Goal: Information Seeking & Learning: Learn about a topic

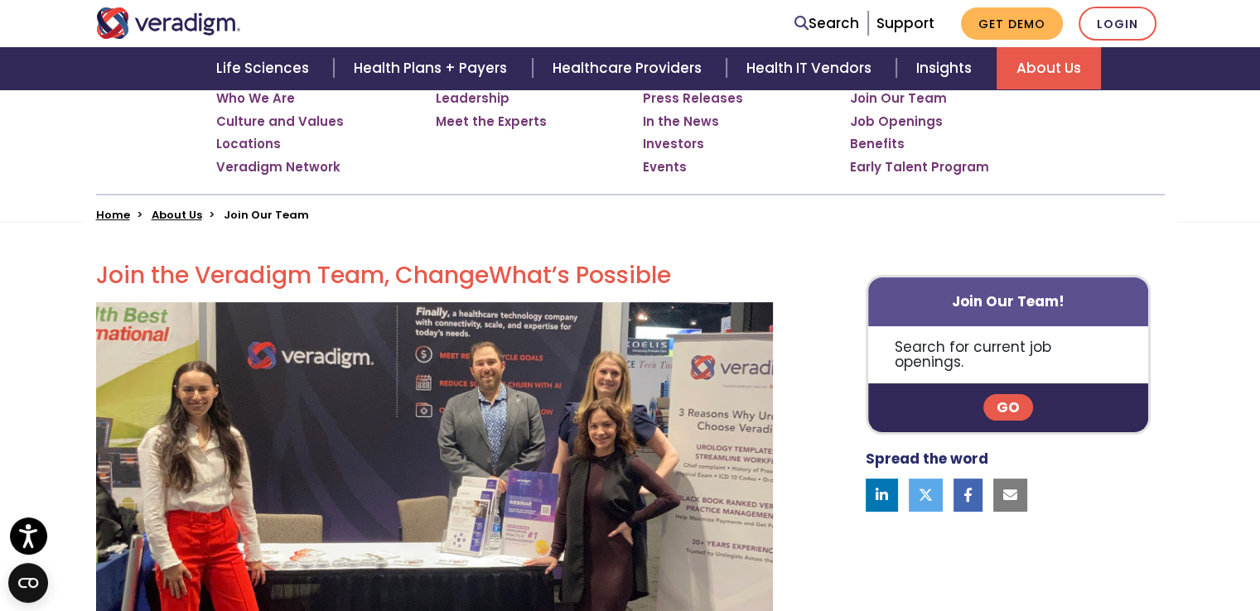
scroll to position [312, 0]
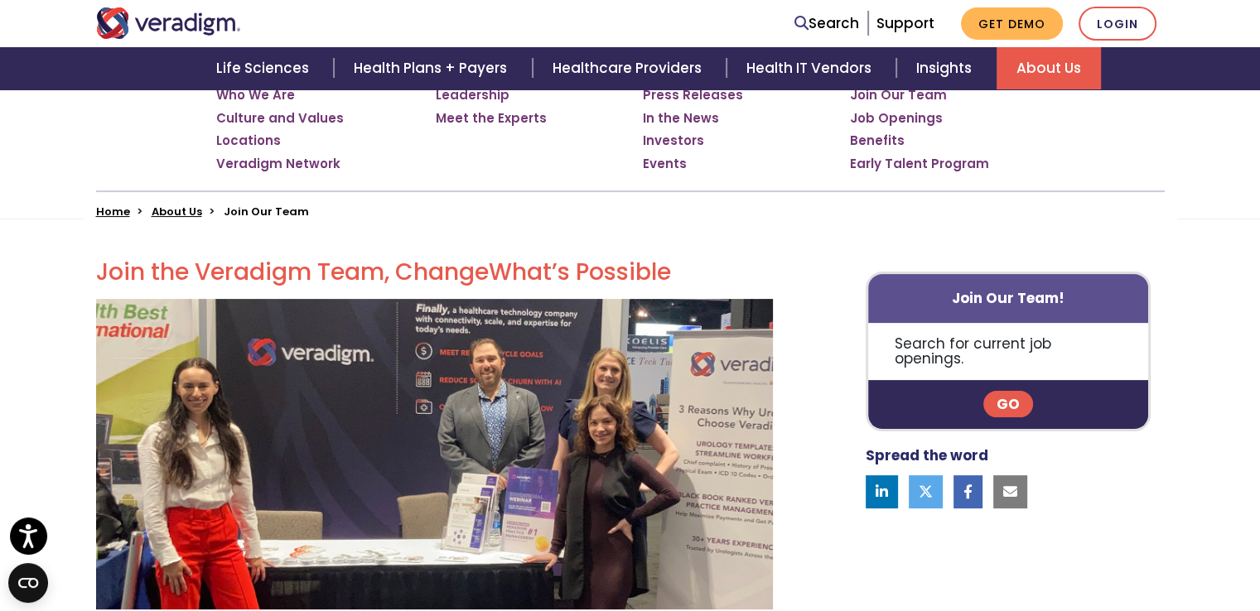
click at [1031, 346] on p "Search for current job openings." at bounding box center [1008, 351] width 281 height 57
drag, startPoint x: 1031, startPoint y: 346, endPoint x: 1037, endPoint y: 332, distance: 15.6
click at [1037, 332] on p "Search for current job openings." at bounding box center [1008, 351] width 281 height 57
click at [1000, 391] on link "Go" at bounding box center [1008, 404] width 50 height 27
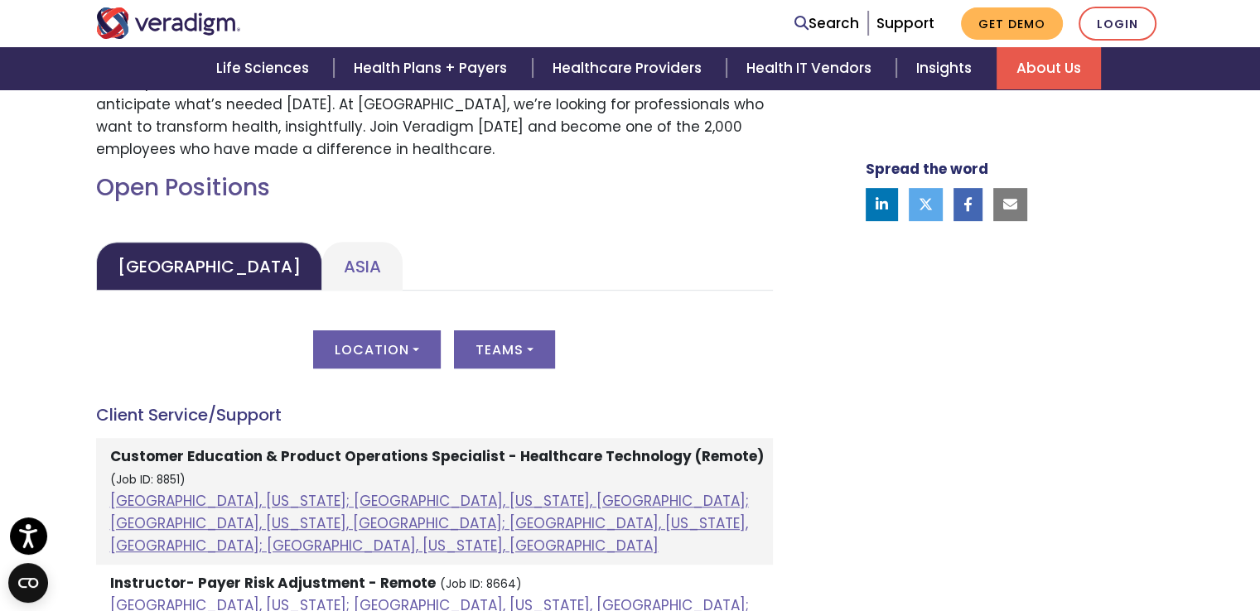
scroll to position [682, 0]
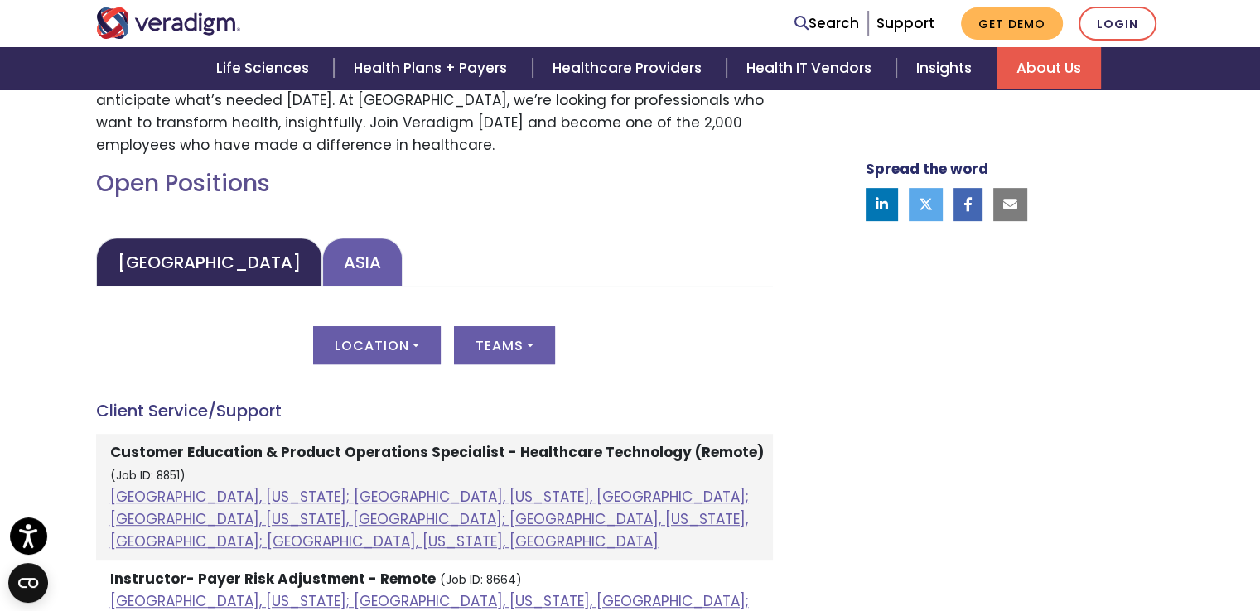
click at [322, 263] on link "Asia" at bounding box center [362, 262] width 80 height 49
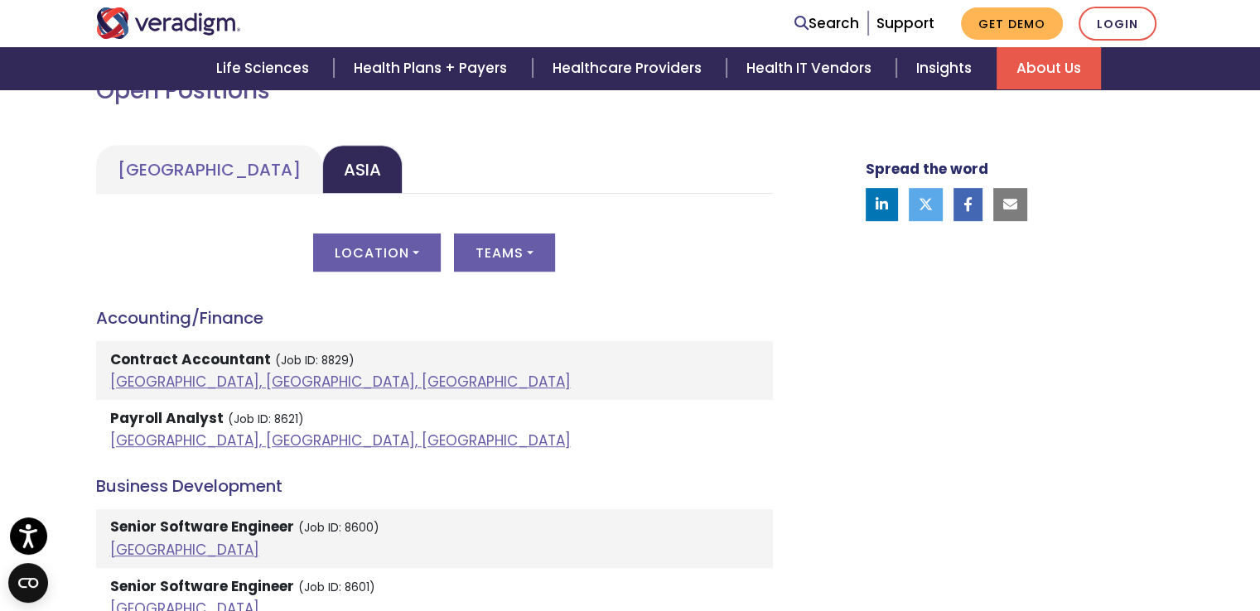
scroll to position [776, 0]
click at [176, 435] on link "Pune, Maharashtra, India" at bounding box center [340, 440] width 461 height 20
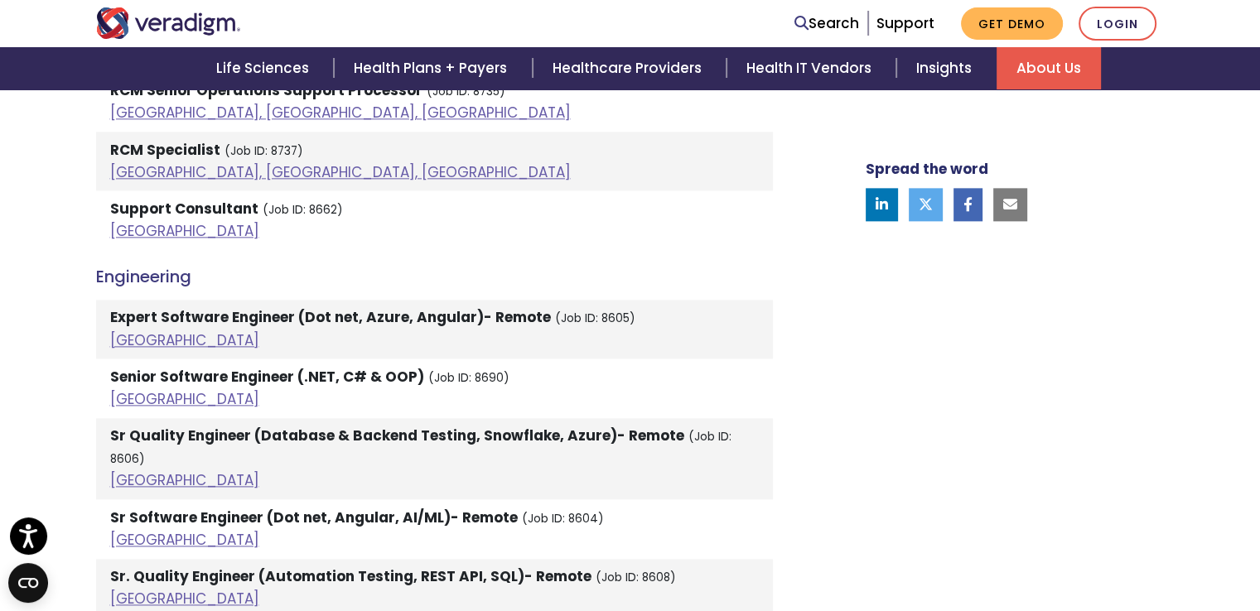
scroll to position [2031, 0]
drag, startPoint x: 394, startPoint y: 498, endPoint x: 141, endPoint y: 521, distance: 254.6
click at [141, 521] on li "Sr Software Engineer (Dot net, Angular, AI/ML)- Remote (Job ID: 8604) India" at bounding box center [434, 528] width 677 height 59
click at [141, 529] on link "India" at bounding box center [184, 539] width 149 height 20
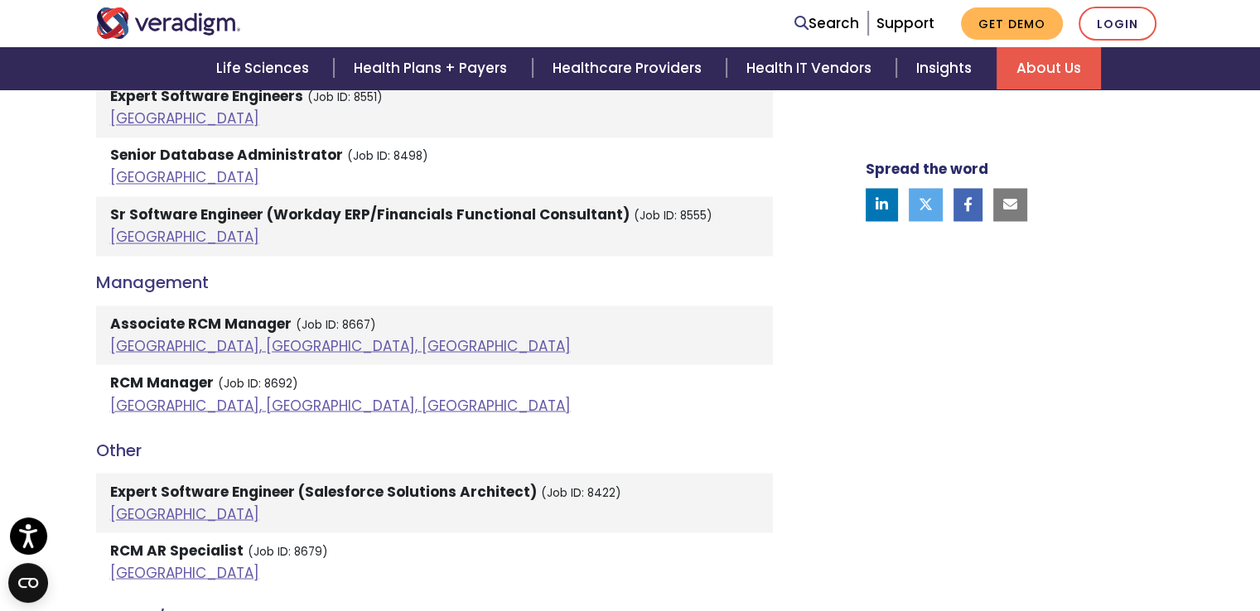
scroll to position [2835, 0]
